Goal: Task Accomplishment & Management: Use online tool/utility

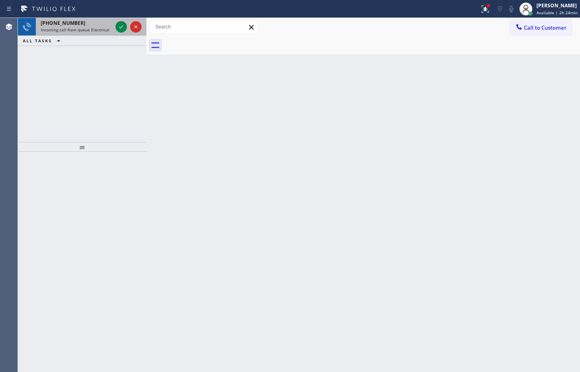
click at [81, 29] on span "Incoming call from queue Electrical" at bounding box center [75, 30] width 69 height 6
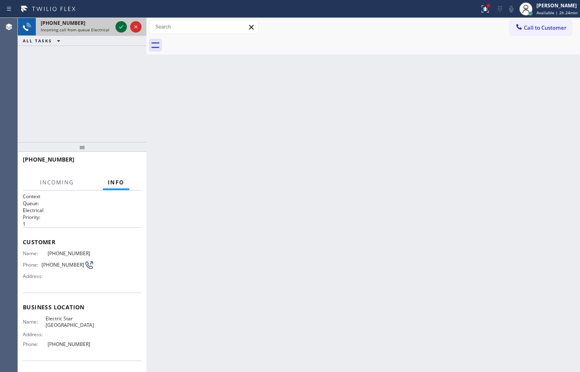
click at [118, 23] on icon at bounding box center [121, 27] width 10 height 10
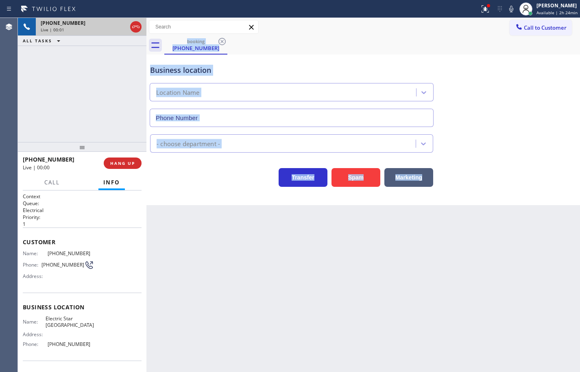
type input "[PHONE_NUMBER]"
click at [232, 217] on div "Back to Dashboard Change Sender ID Customers Technicians Select a contact Outbo…" at bounding box center [363, 195] width 434 height 354
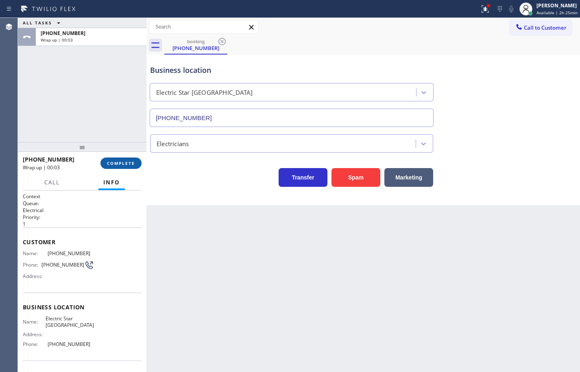
click at [120, 165] on span "COMPLETE" at bounding box center [121, 163] width 28 height 6
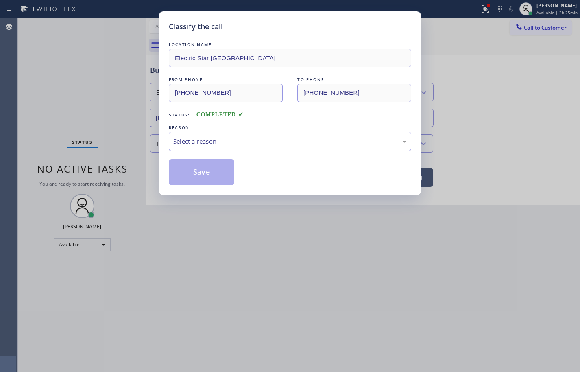
click at [239, 143] on div "Select a reason" at bounding box center [290, 141] width 234 height 9
click at [210, 171] on button "Save" at bounding box center [202, 172] width 66 height 26
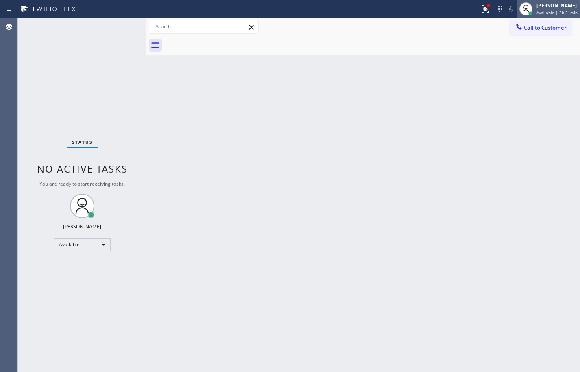
drag, startPoint x: 567, startPoint y: 14, endPoint x: 561, endPoint y: 31, distance: 18.0
click at [567, 14] on span "Available | 2h 31min" at bounding box center [557, 13] width 41 height 6
click at [538, 17] on div "[PERSON_NAME] Available | 2h 31min" at bounding box center [548, 9] width 63 height 18
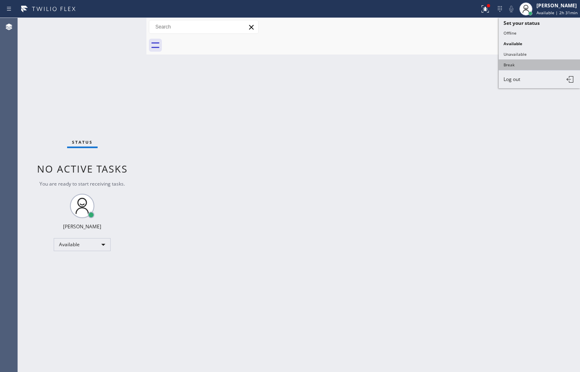
click at [531, 65] on button "Break" at bounding box center [539, 64] width 81 height 11
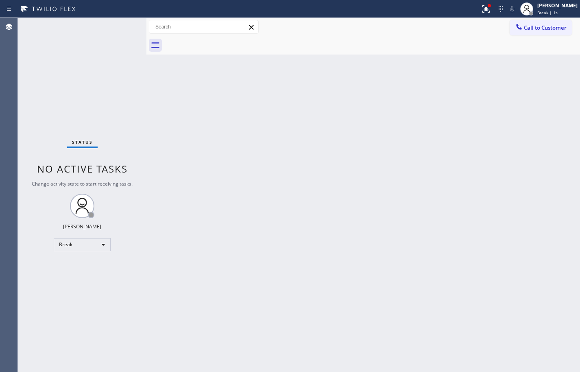
click at [554, 49] on div at bounding box center [372, 45] width 416 height 18
